Goal: Communication & Community: Answer question/provide support

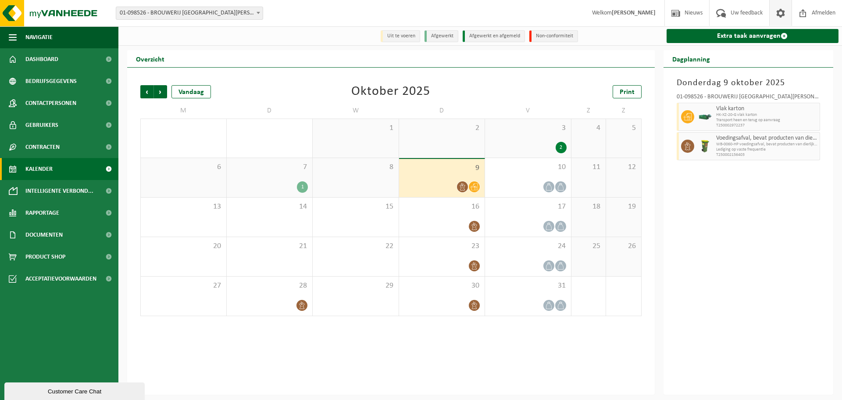
click at [777, 12] on span at bounding box center [780, 13] width 13 height 26
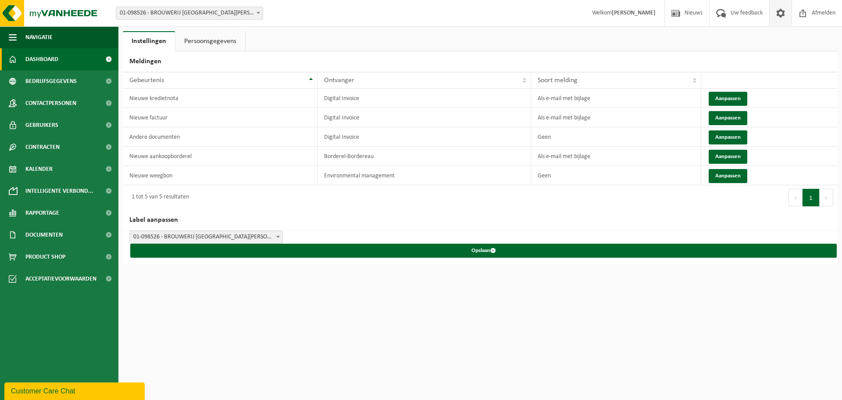
click at [61, 57] on link "Dashboard" at bounding box center [59, 59] width 118 height 22
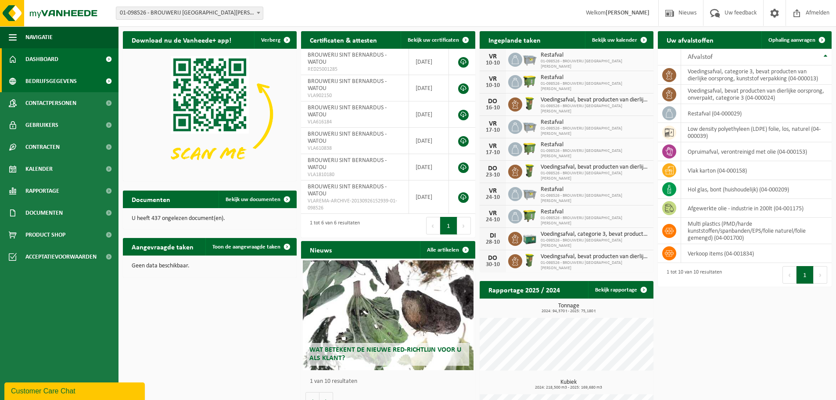
click at [61, 85] on span "Bedrijfsgegevens" at bounding box center [50, 81] width 51 height 22
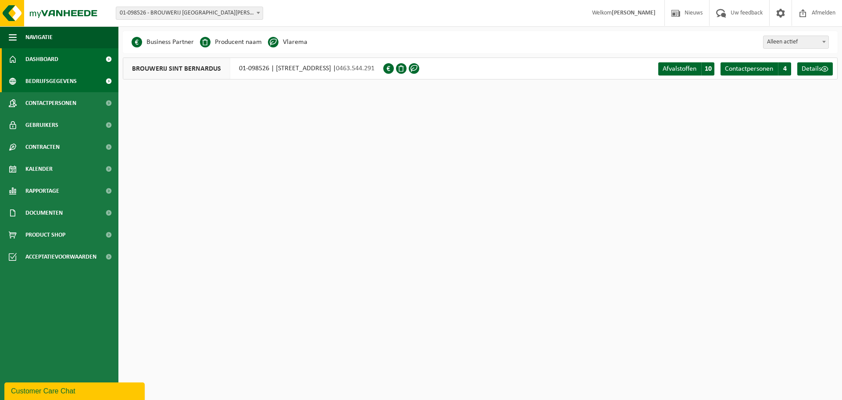
click at [52, 54] on span "Dashboard" at bounding box center [41, 59] width 33 height 22
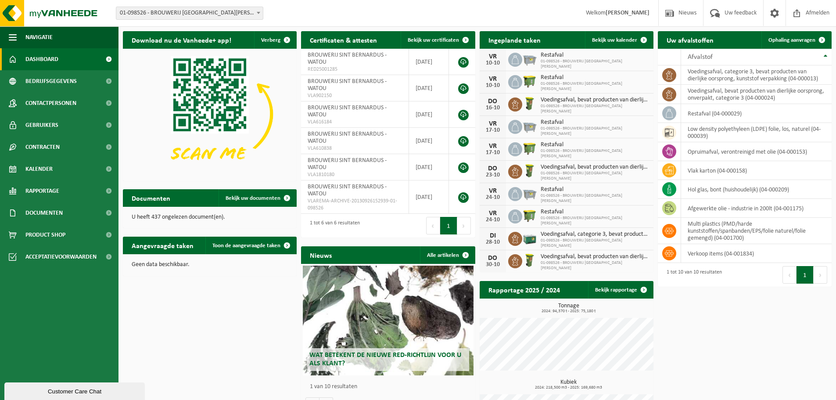
click at [84, 389] on div "Customer Care Chat" at bounding box center [74, 391] width 127 height 7
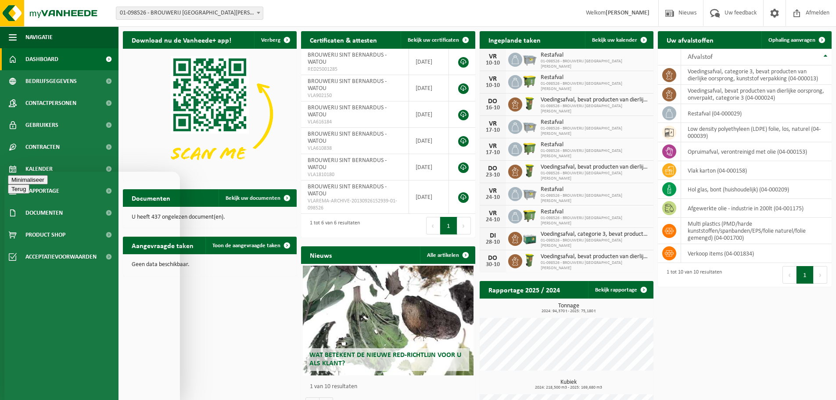
type textarea "Beste, Onze kartonpres container blijft een storing weergeven. ook Na de ledigi…"
type textarea "Dit is reeds gekend bij jullie, de chauffeur heeft dit reeds doorgegeven."
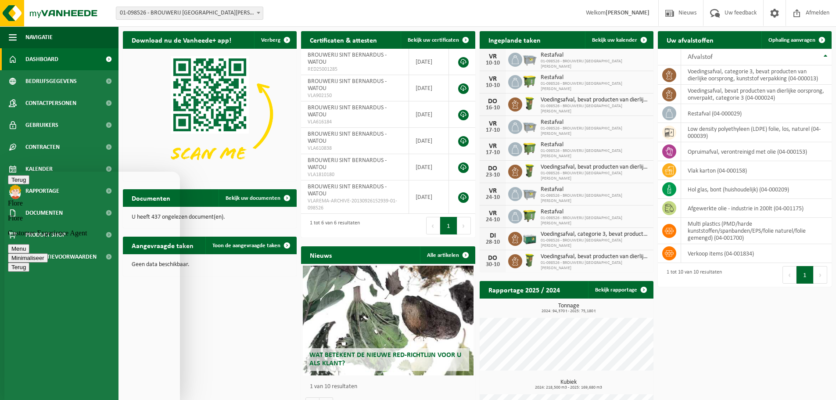
scroll to position [0, 0]
type textarea "Ik vermoed een probleem met de olie"
type textarea "ok, merci Flore"
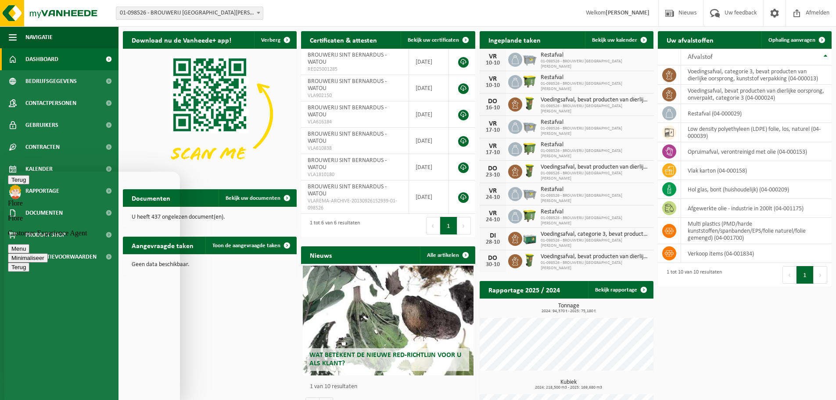
type textarea "0478 24 16 16"
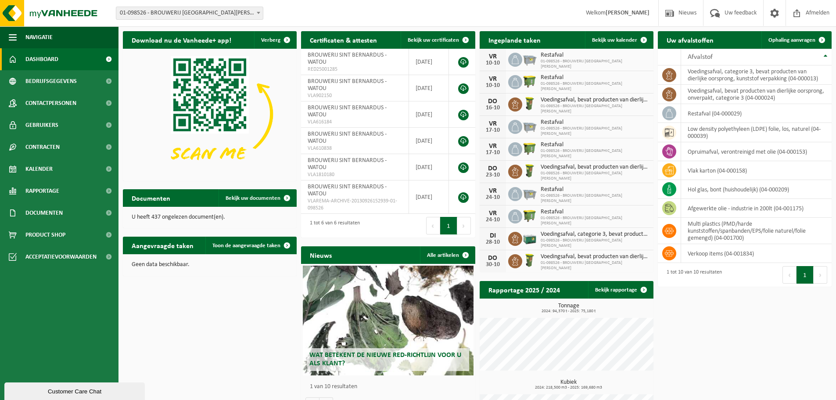
click at [80, 392] on div "Customer Care Chat" at bounding box center [74, 391] width 127 height 7
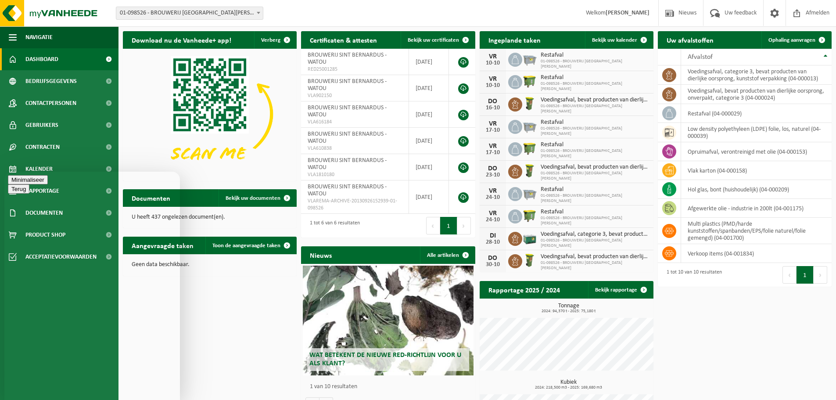
click at [48, 182] on button "Minimaliseer" at bounding box center [28, 179] width 40 height 9
